Goal: Task Accomplishment & Management: Use online tool/utility

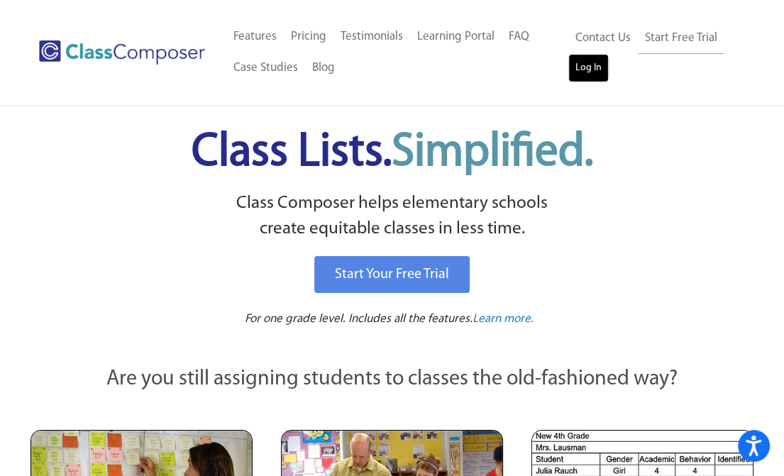
click at [587, 73] on link "Log In" at bounding box center [588, 68] width 40 height 28
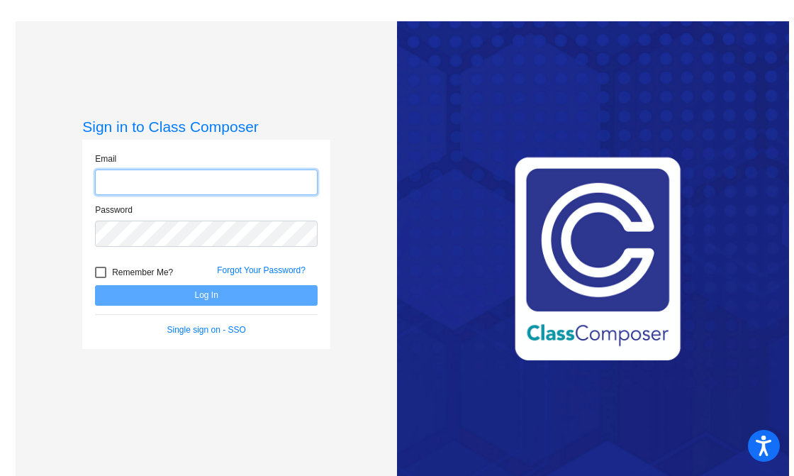
click at [196, 190] on input "email" at bounding box center [206, 182] width 223 height 26
type input "jwilliamson@montevideoschools.org"
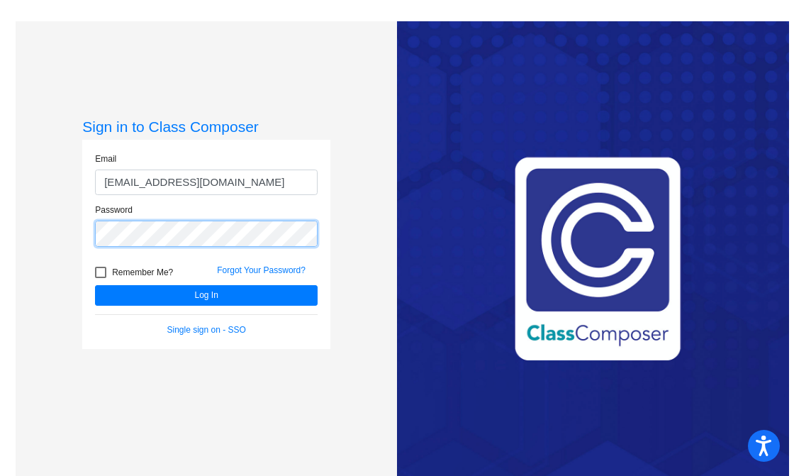
click at [95, 285] on button "Log In" at bounding box center [206, 295] width 223 height 21
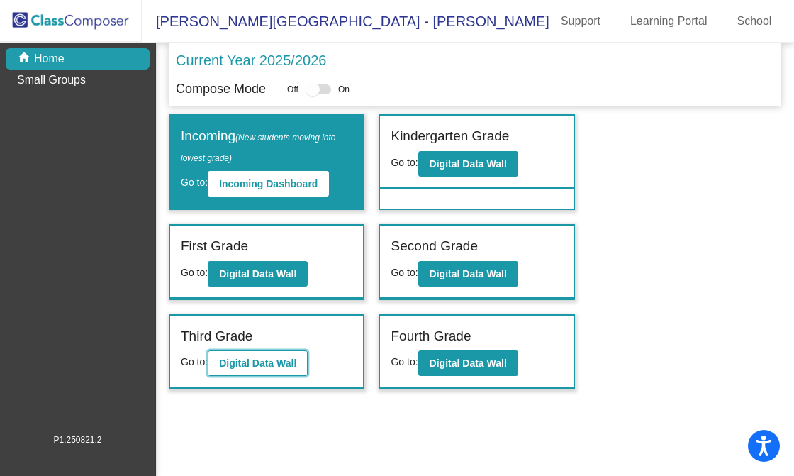
click at [283, 358] on b "Digital Data Wall" at bounding box center [257, 362] width 77 height 11
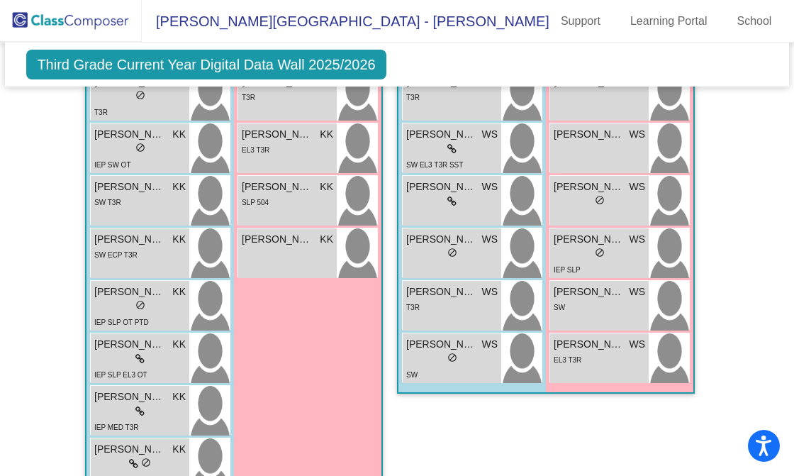
scroll to position [1276, 0]
